Goal: Navigation & Orientation: Find specific page/section

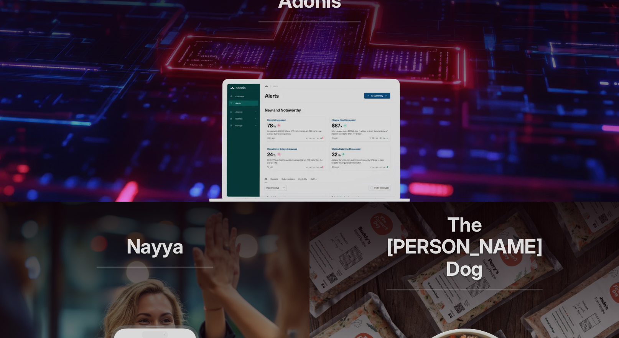
scroll to position [399, 0]
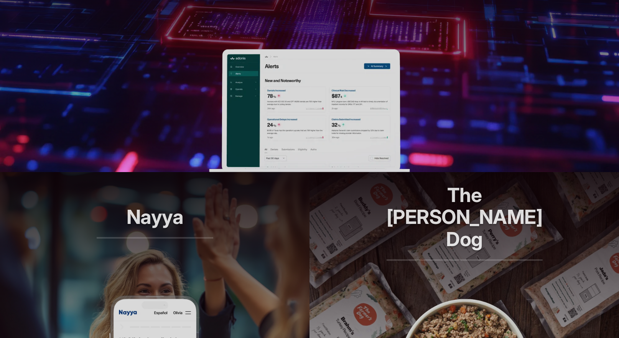
click at [281, 141] on img at bounding box center [309, 110] width 201 height 123
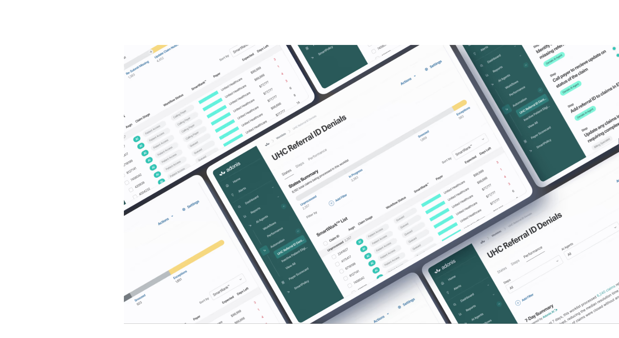
scroll to position [866, 0]
